Goal: Task Accomplishment & Management: Use online tool/utility

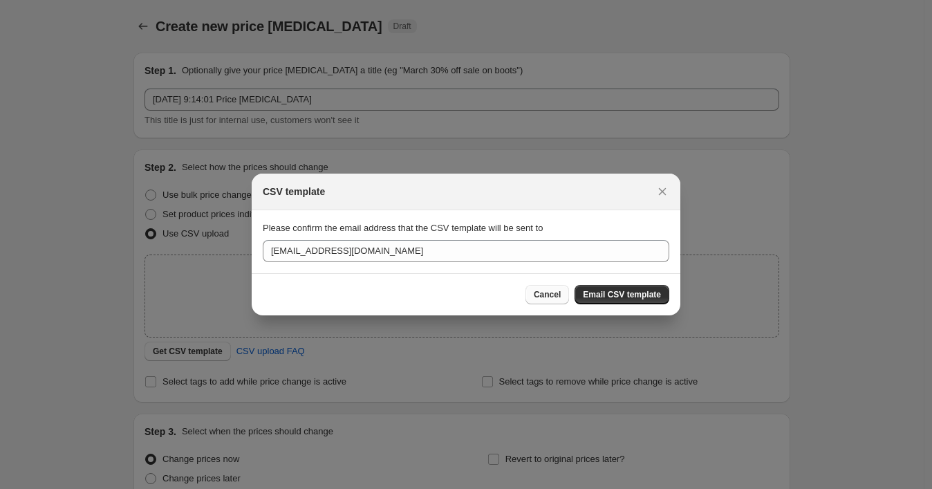
click at [545, 293] on span "Cancel" at bounding box center [547, 294] width 27 height 11
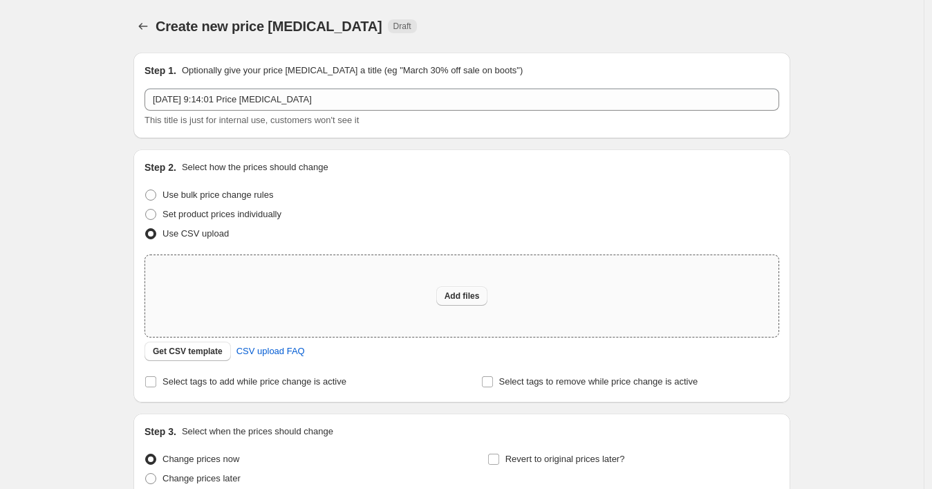
click at [460, 294] on span "Add files" at bounding box center [462, 295] width 35 height 11
type input "C:\fakepath\22092025_1158 p3.csv"
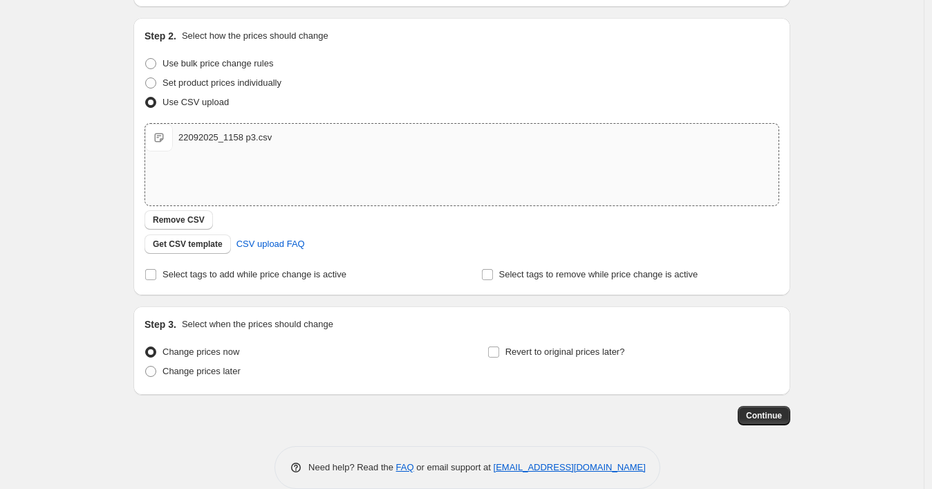
scroll to position [151, 0]
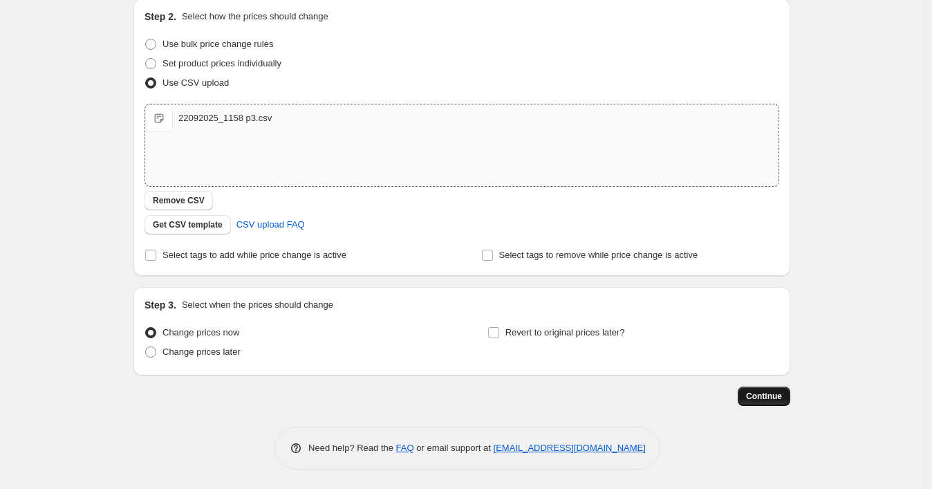
click at [764, 395] on span "Continue" at bounding box center [764, 396] width 36 height 11
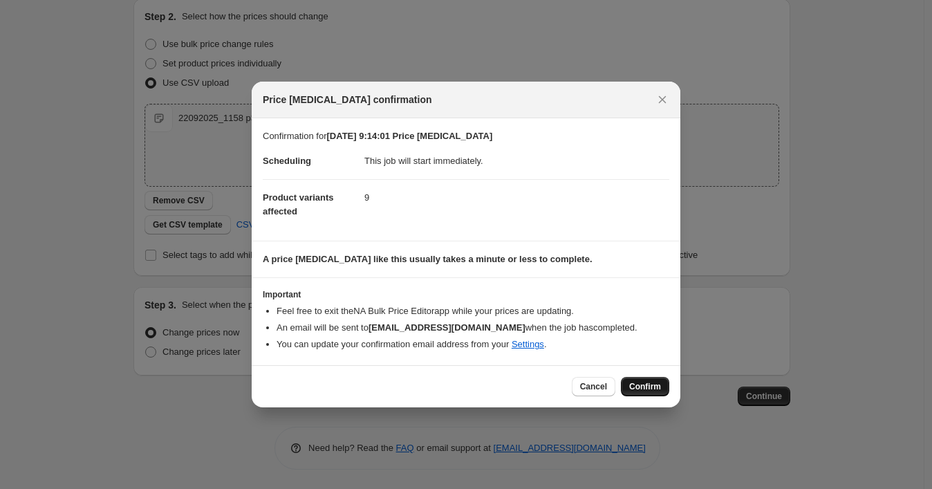
click at [658, 389] on span "Confirm" at bounding box center [645, 386] width 32 height 11
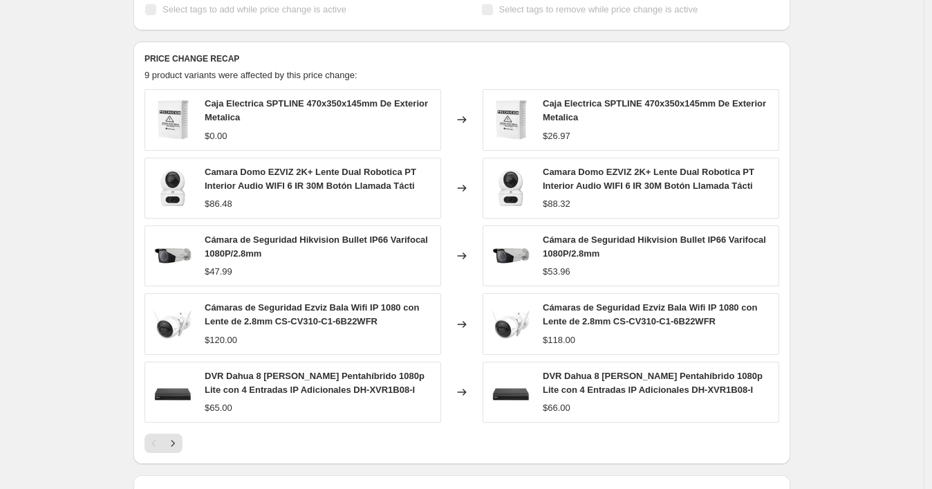
scroll to position [537, 0]
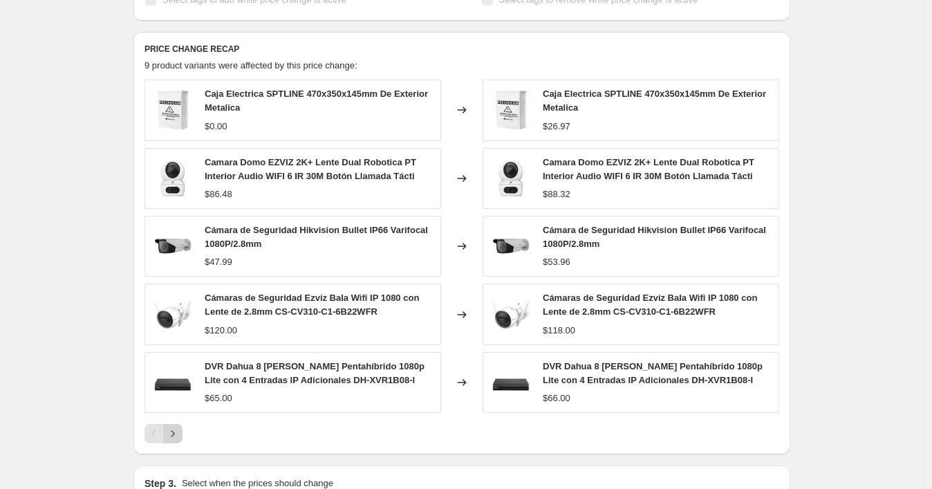
click at [180, 427] on icon "Next" at bounding box center [173, 434] width 14 height 14
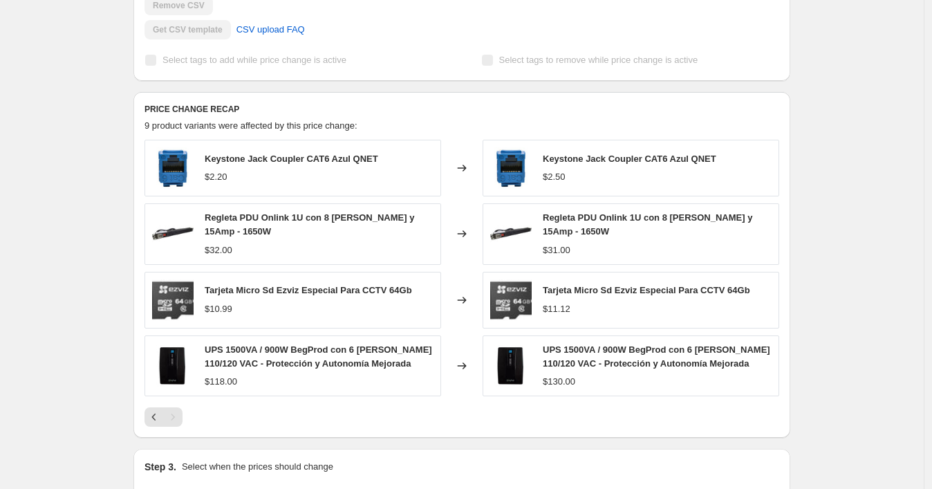
scroll to position [460, 0]
